Goal: Navigation & Orientation: Find specific page/section

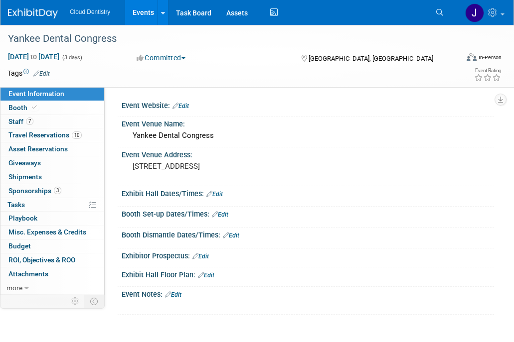
click at [147, 16] on link "Events" at bounding box center [143, 12] width 36 height 25
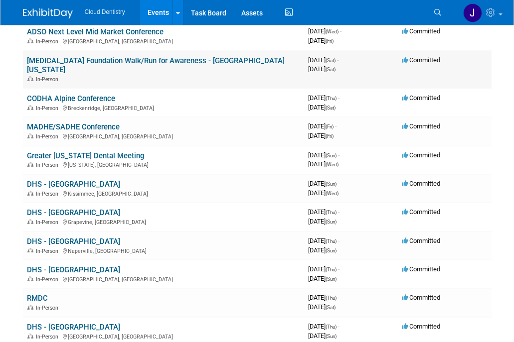
scroll to position [134, 0]
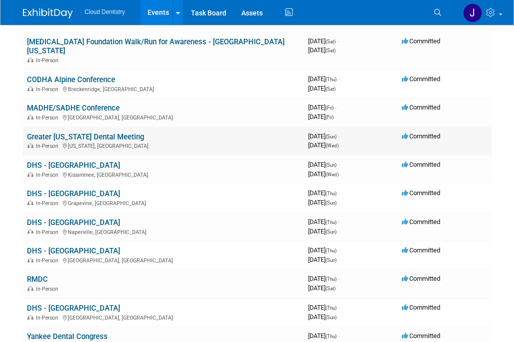
click at [99, 133] on link "Greater [US_STATE] Dental Meeting" at bounding box center [85, 137] width 117 height 9
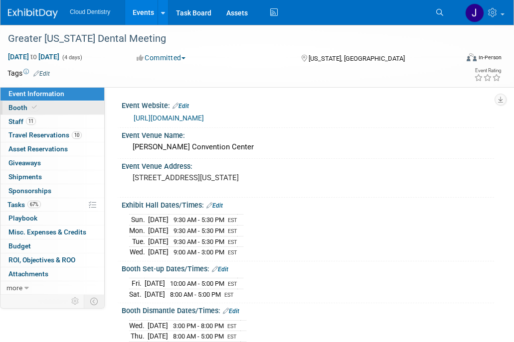
click at [84, 108] on link "Booth" at bounding box center [52, 107] width 104 height 13
